Goal: Book appointment/travel/reservation

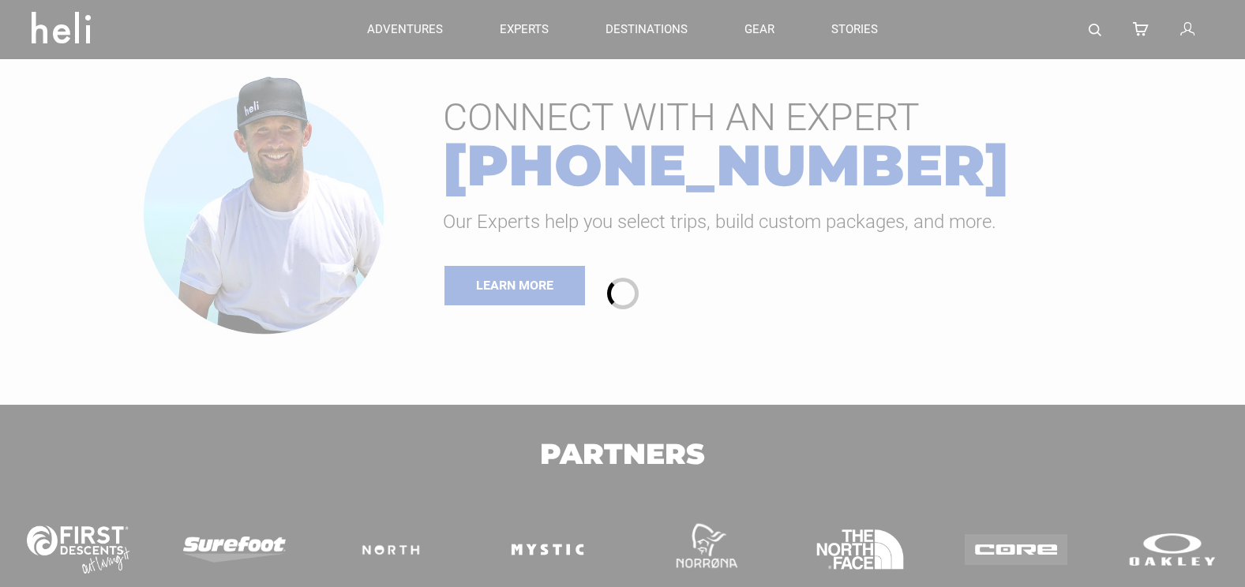
type input "Ski & Ride"
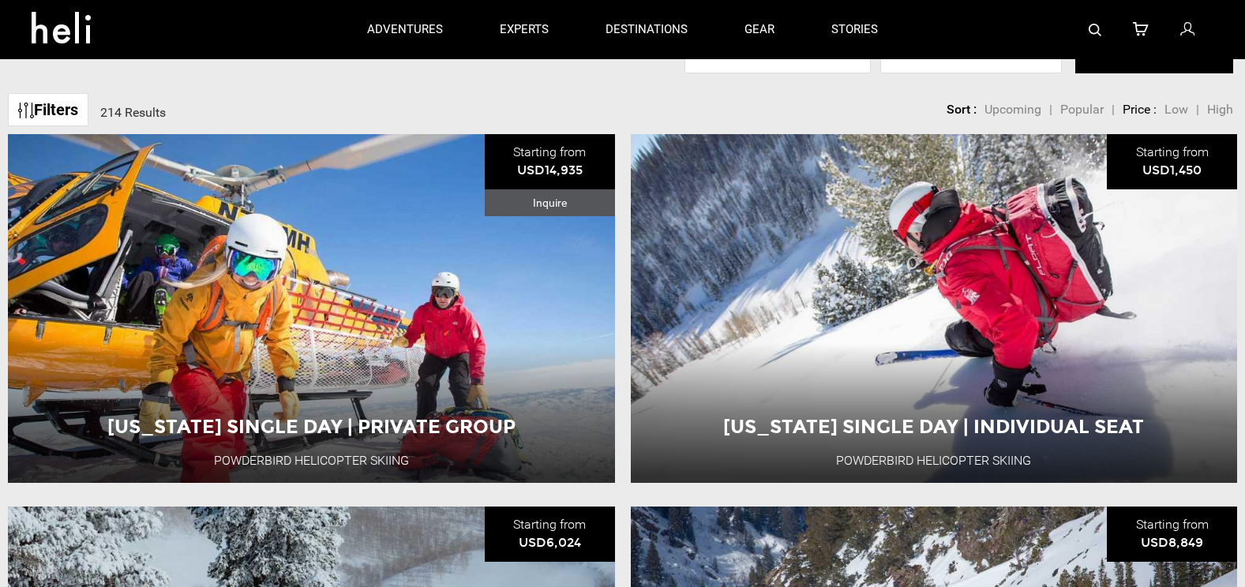
scroll to position [126, 0]
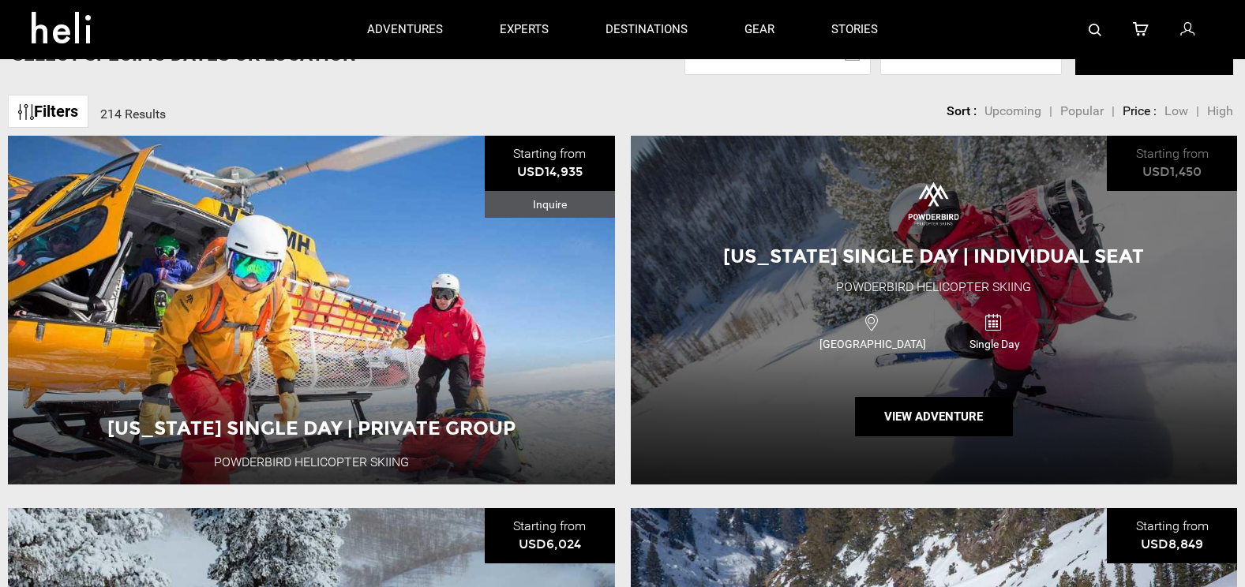
click at [979, 265] on span "[US_STATE] Single Day | Individual Seat" at bounding box center [933, 256] width 421 height 23
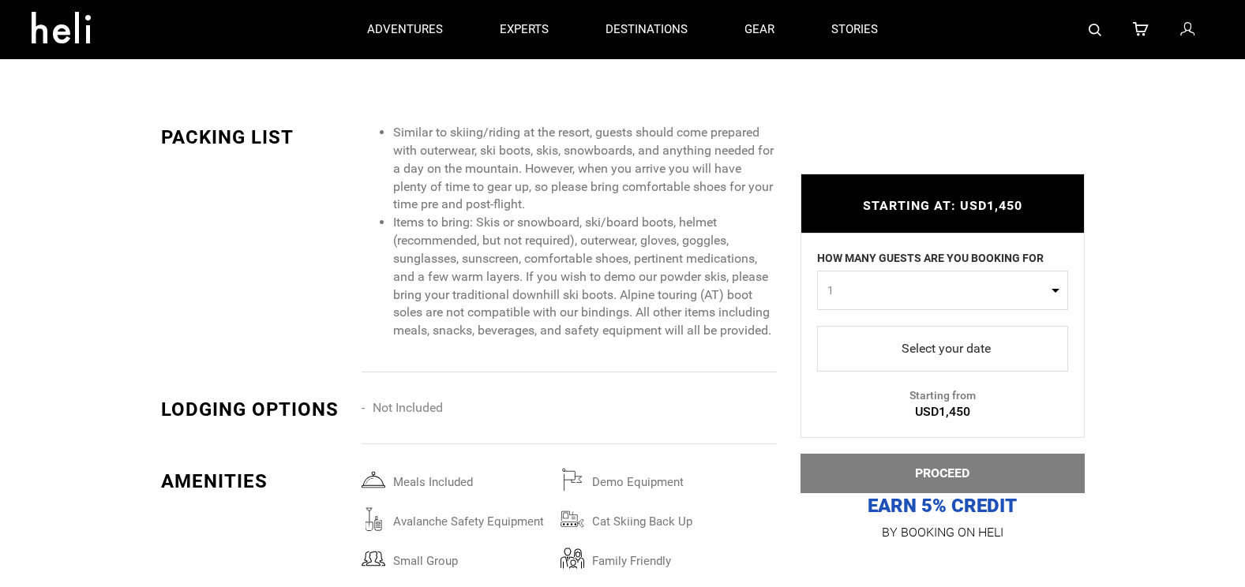
scroll to position [2305, 0]
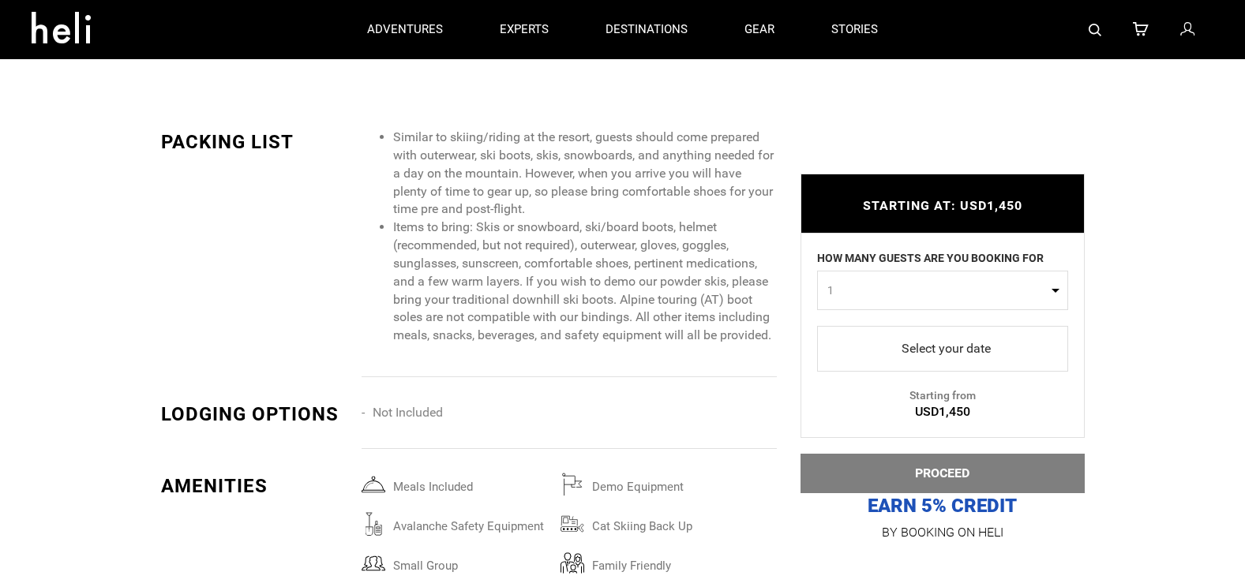
click at [1053, 290] on button "1" at bounding box center [942, 290] width 251 height 39
click at [832, 358] on link "2" at bounding box center [942, 357] width 249 height 28
select select "2"
click at [979, 348] on span "select" at bounding box center [942, 348] width 226 height 25
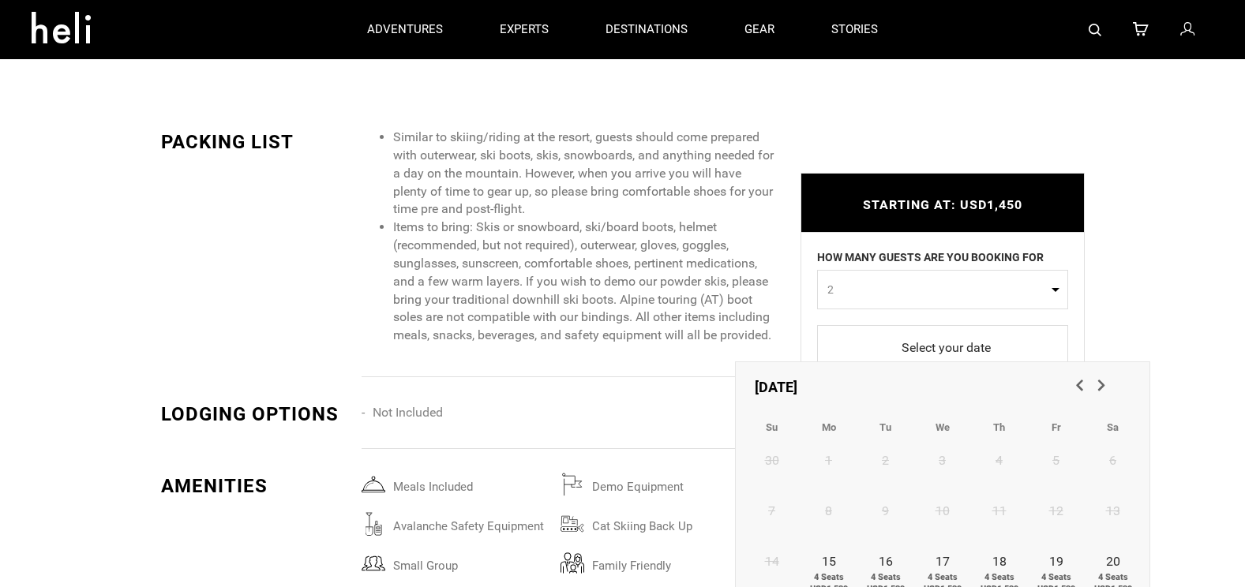
click at [1100, 384] on span "Next" at bounding box center [1100, 384] width 16 height 16
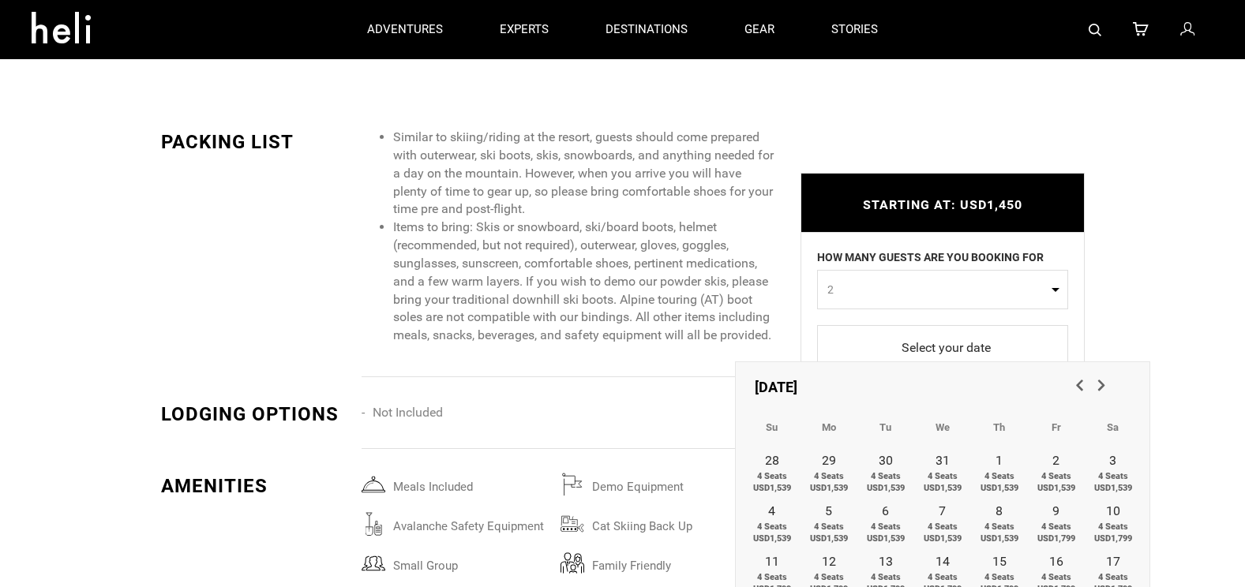
click at [1100, 384] on span "Next" at bounding box center [1100, 384] width 16 height 16
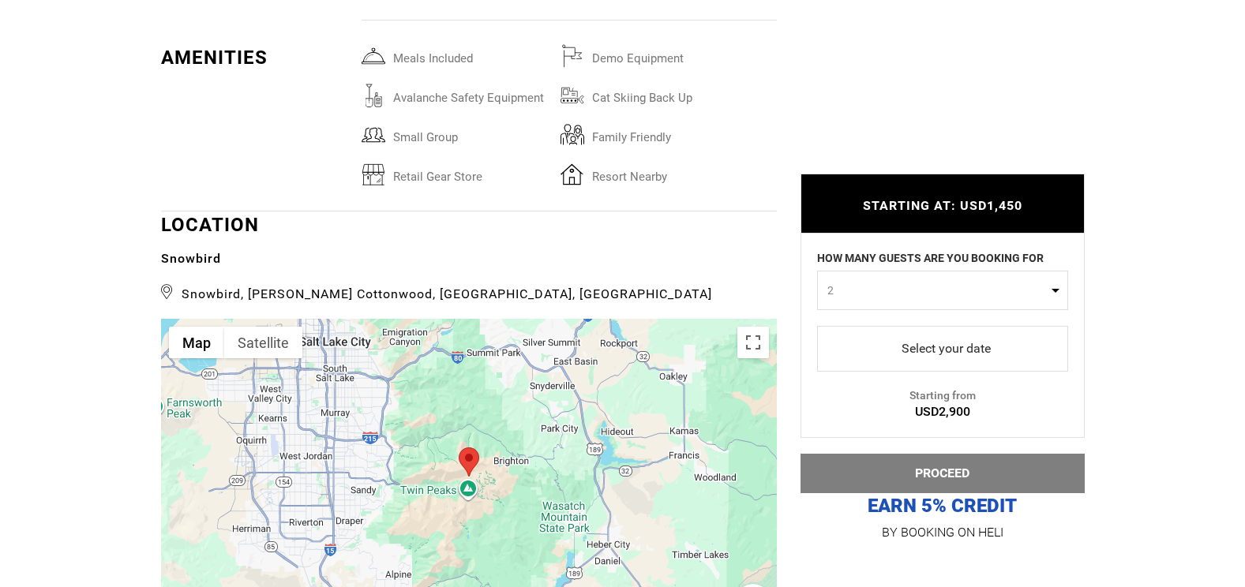
scroll to position [2742, 0]
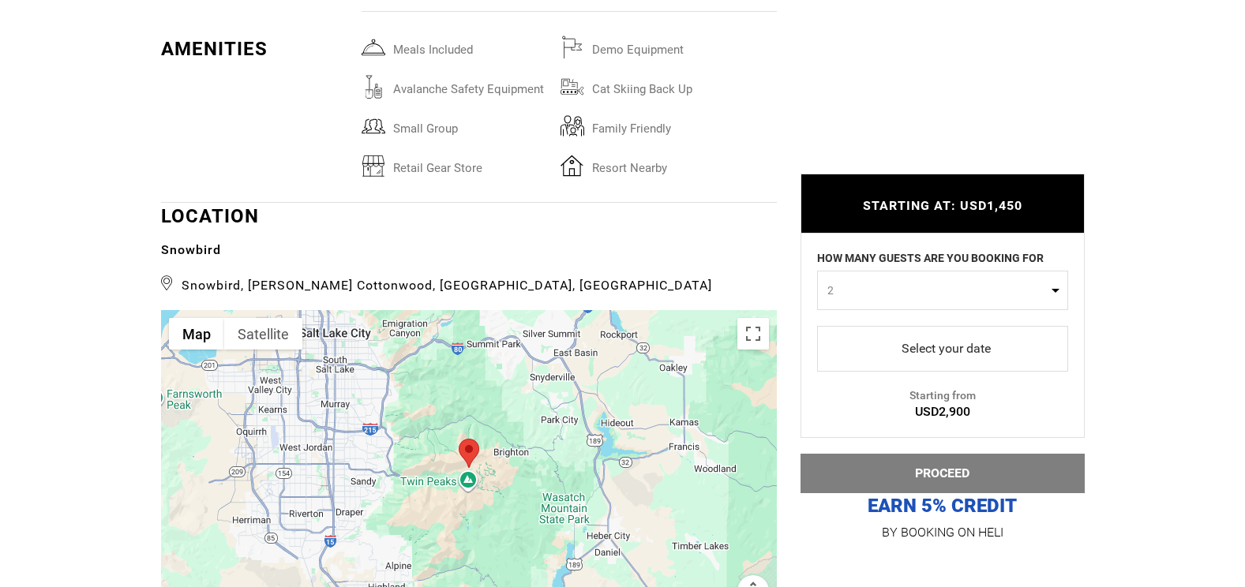
click at [974, 344] on span "select" at bounding box center [942, 348] width 226 height 25
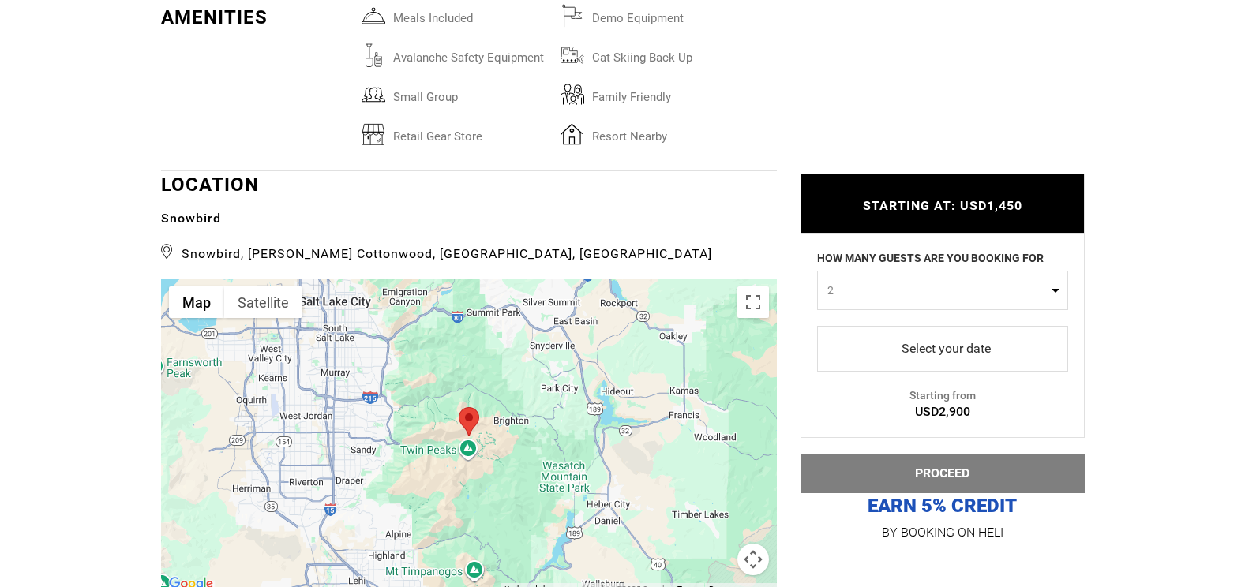
click at [1000, 350] on span "select" at bounding box center [942, 348] width 226 height 25
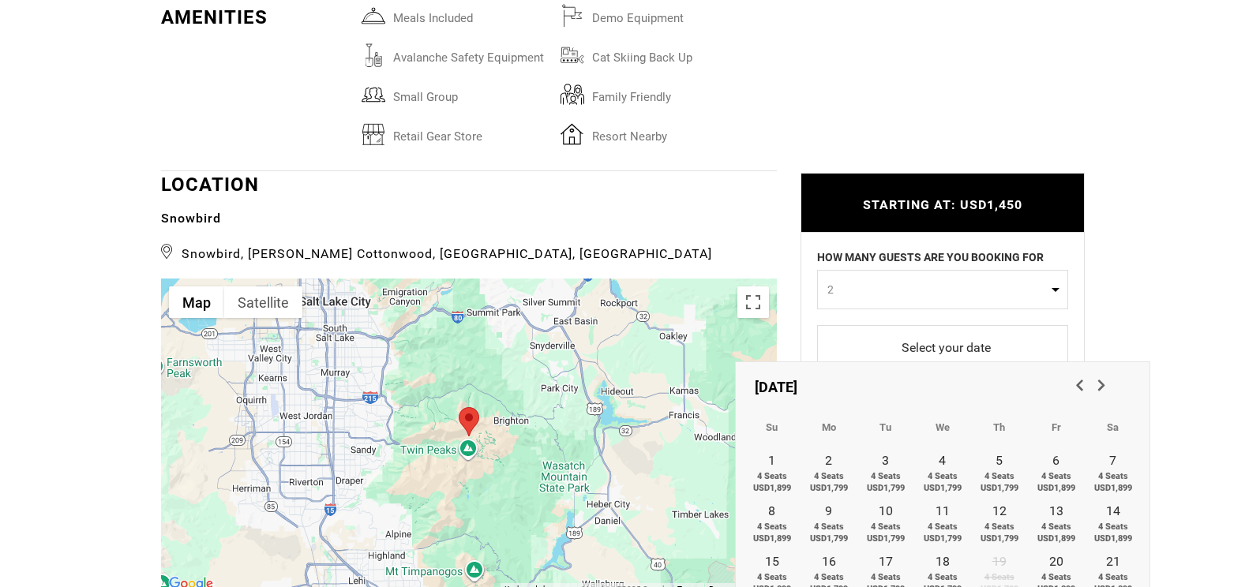
click at [1101, 385] on span "Next" at bounding box center [1100, 384] width 16 height 16
click at [1081, 386] on span "Previous" at bounding box center [1078, 384] width 16 height 16
click at [1099, 383] on span "Next" at bounding box center [1100, 384] width 16 height 16
click at [1058, 470] on span "4 Seats USD1,799" at bounding box center [1056, 482] width 57 height 24
type input "[DATE]"
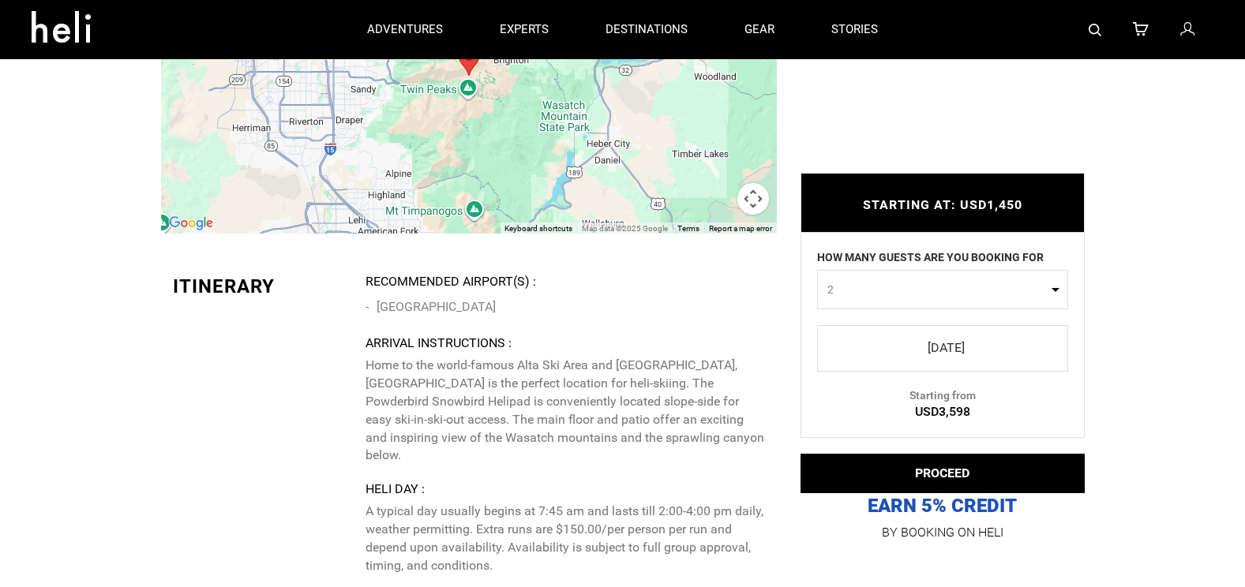
scroll to position [3048, 0]
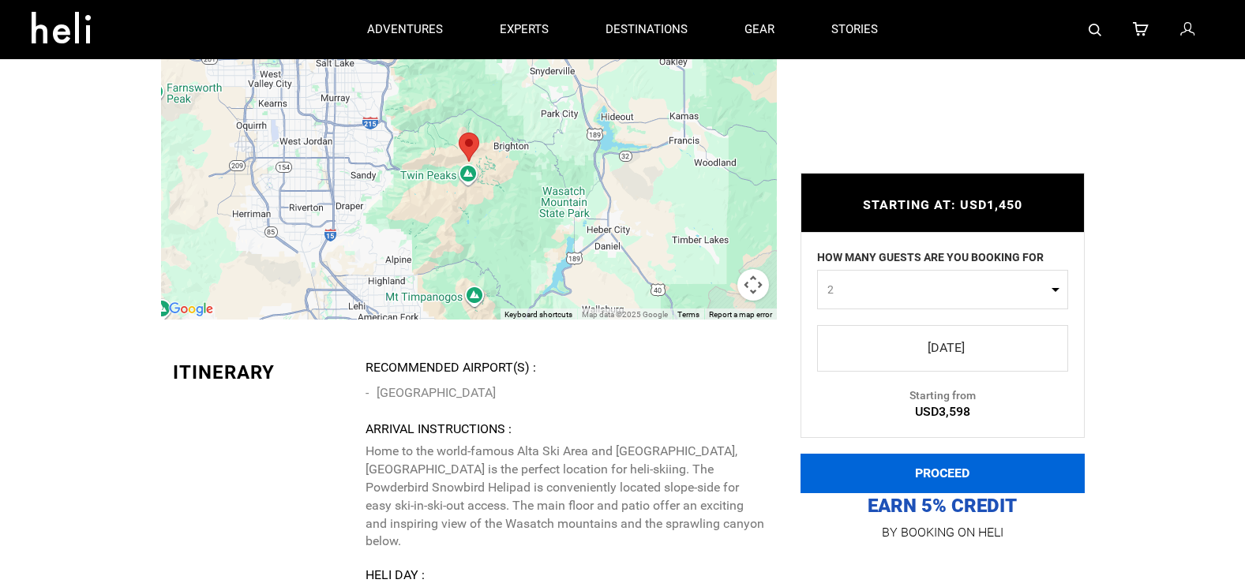
click at [940, 473] on button "PROCEED" at bounding box center [942, 473] width 284 height 39
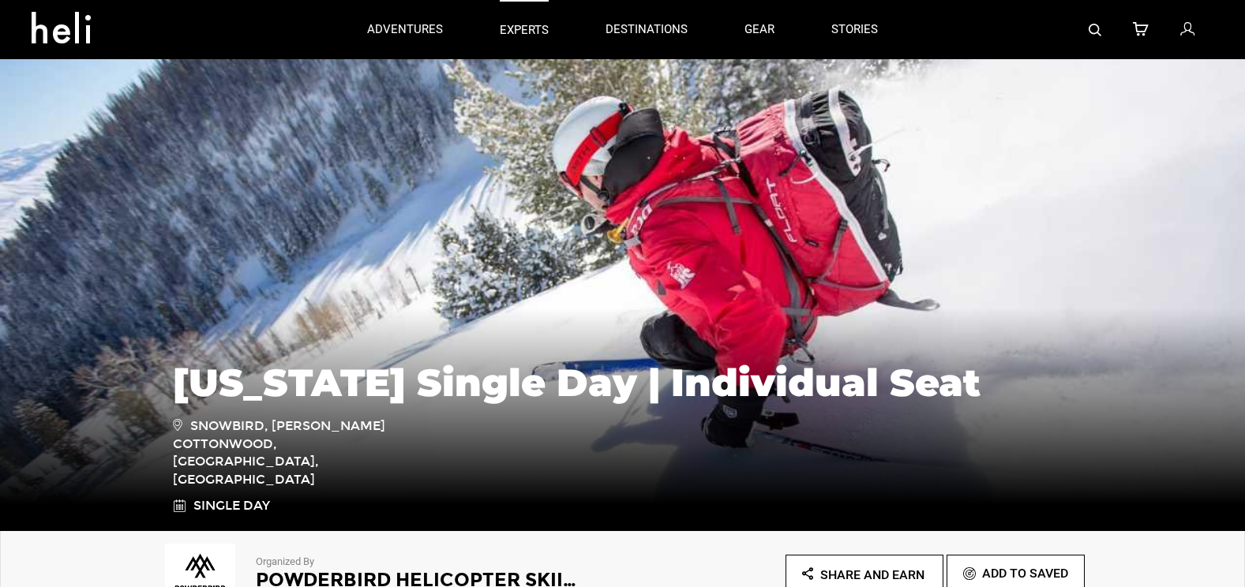
click at [531, 28] on p "experts" at bounding box center [524, 30] width 49 height 17
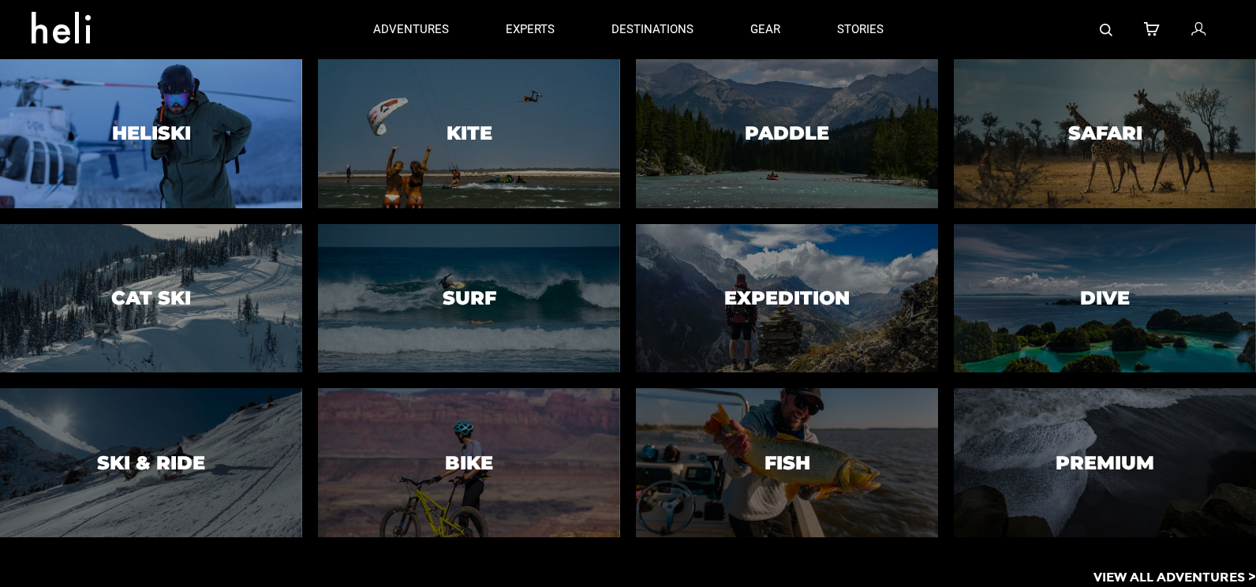
click at [158, 126] on h3 "Heliski" at bounding box center [151, 133] width 79 height 21
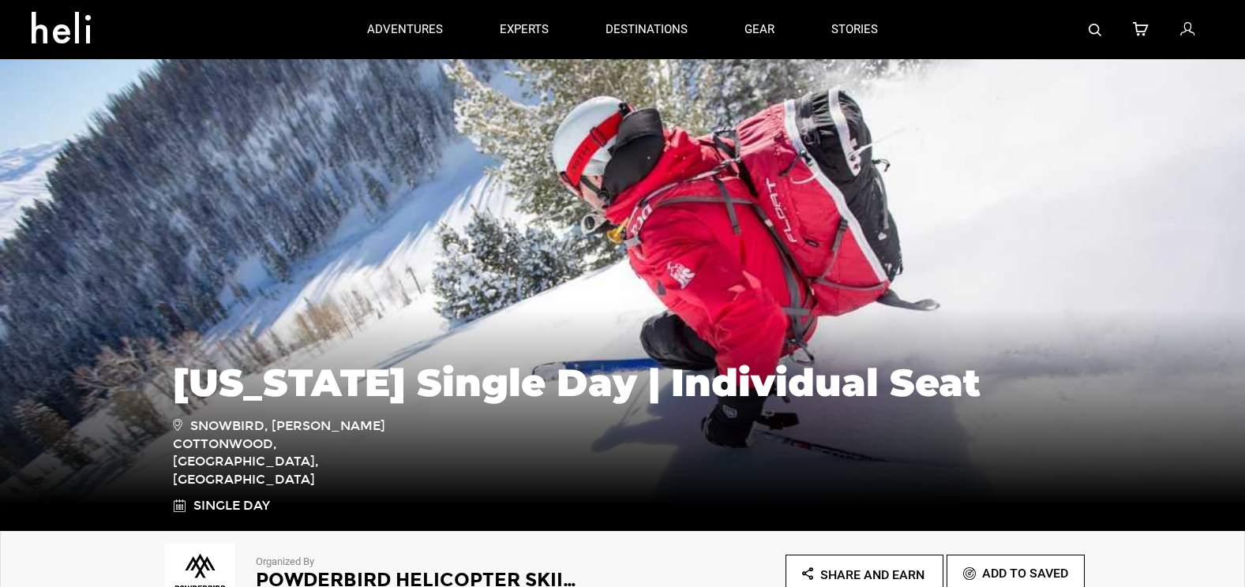
type input "Ski & Ride"
